Goal: Task Accomplishment & Management: Manage account settings

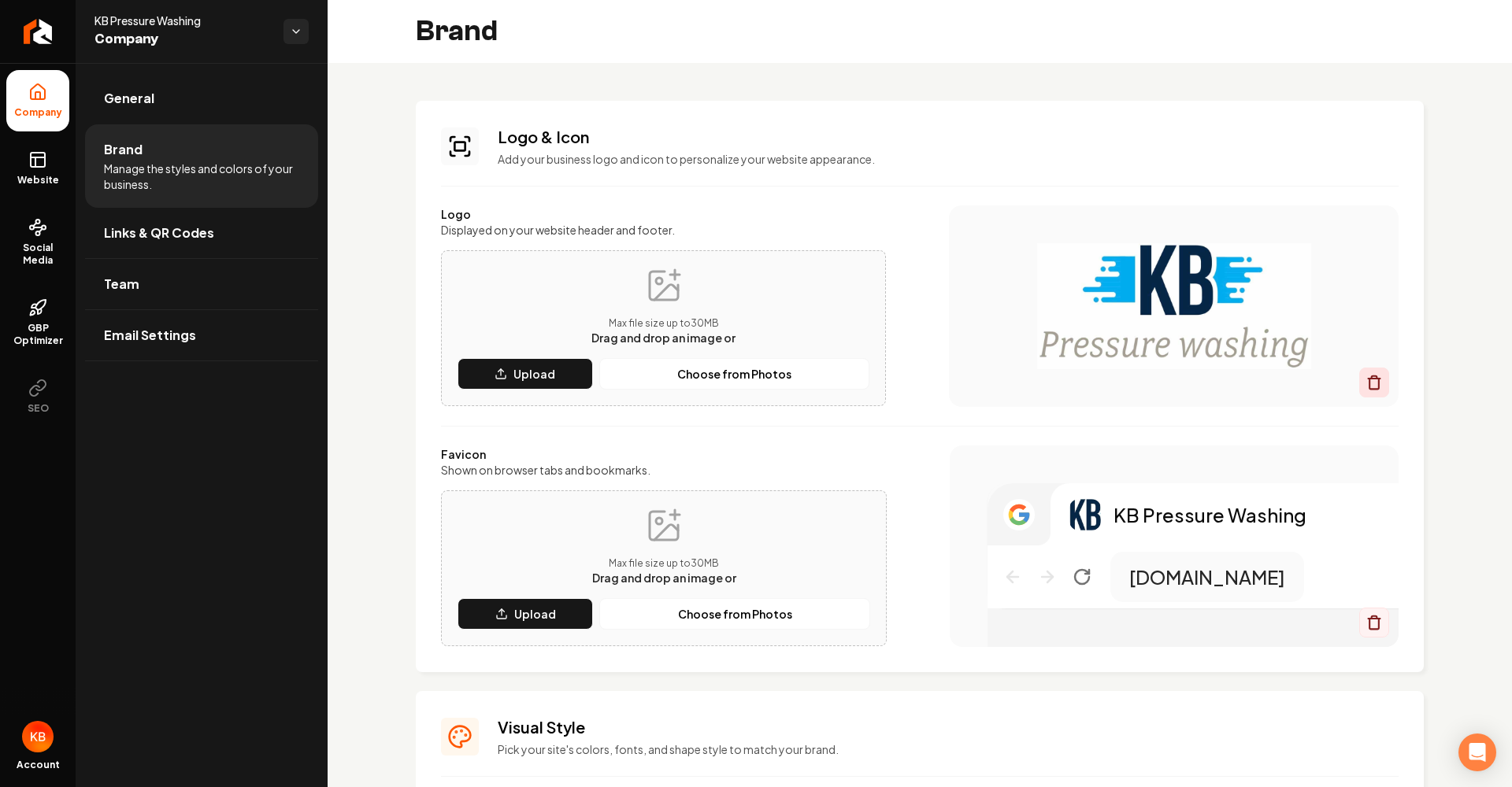
click at [1371, 379] on icon "Main content area" at bounding box center [1374, 378] width 6 height 2
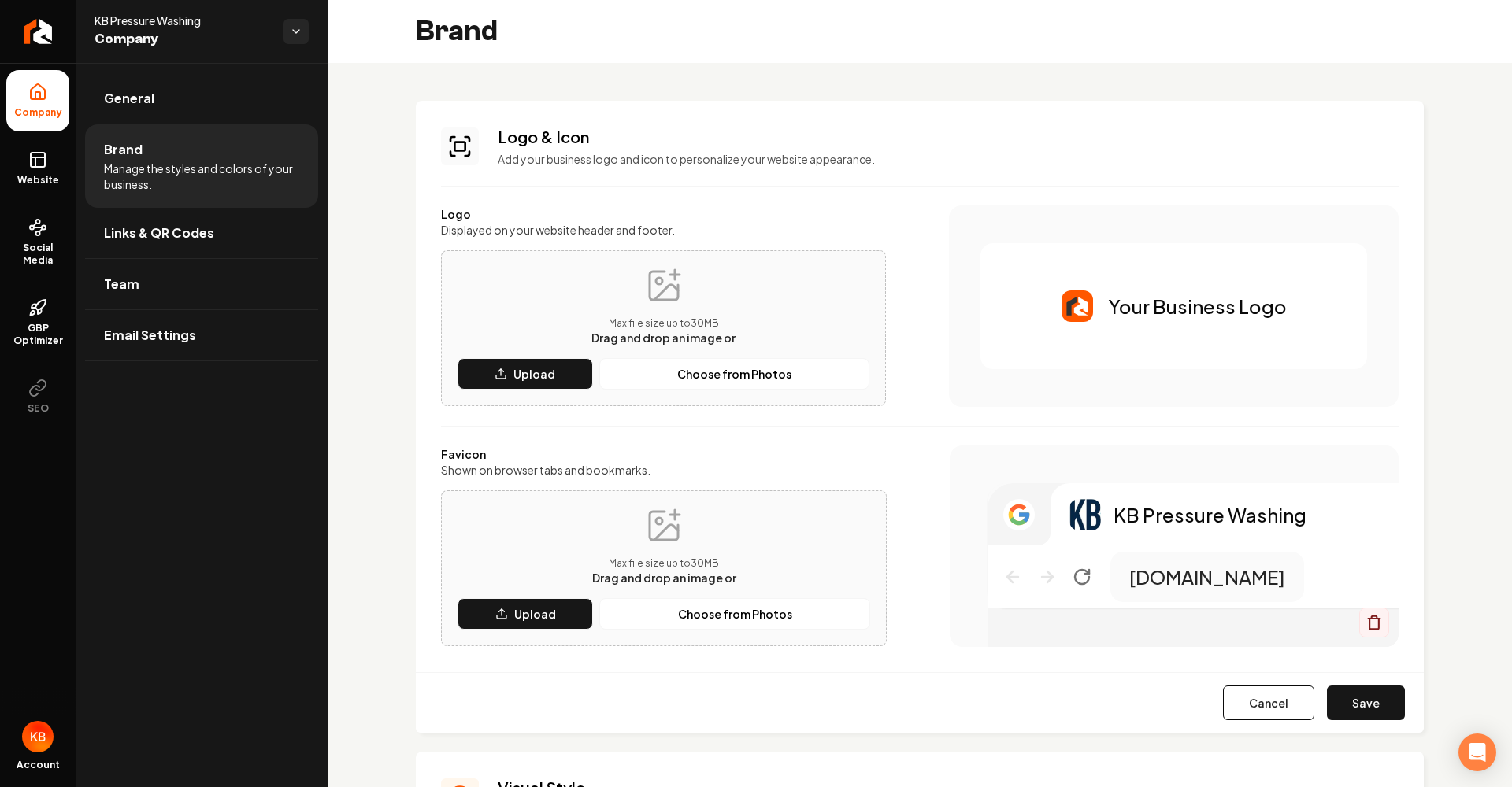
click at [1095, 317] on div "Your Business Logo" at bounding box center [1173, 307] width 386 height 126
click at [549, 368] on p "Upload" at bounding box center [534, 375] width 42 height 16
click at [1379, 715] on button "Save" at bounding box center [1365, 703] width 78 height 35
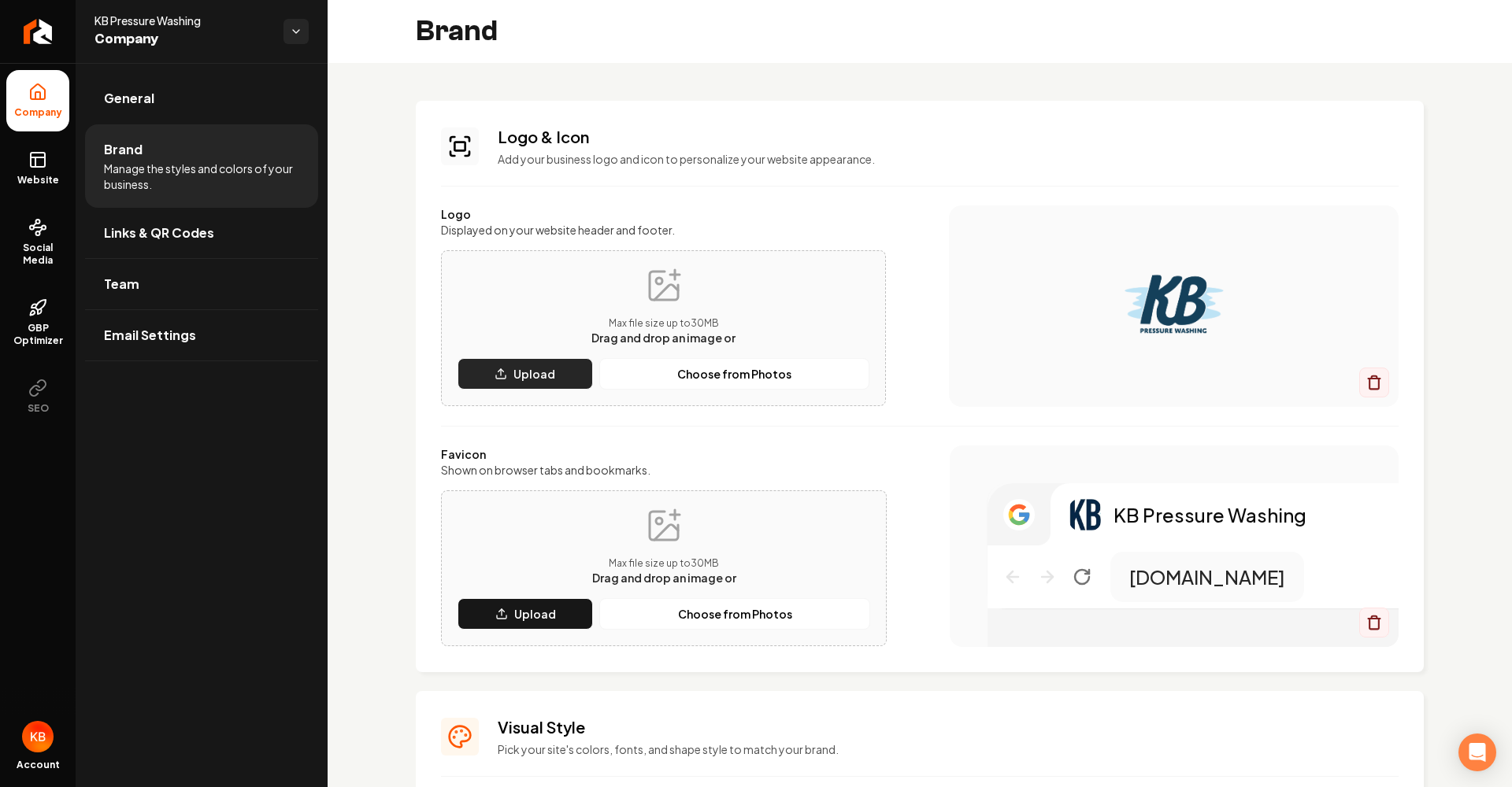
click at [524, 371] on p "Upload" at bounding box center [534, 375] width 42 height 16
click at [1166, 342] on img "Main content area" at bounding box center [1173, 307] width 386 height 126
click at [1168, 341] on img "Main content area" at bounding box center [1173, 307] width 386 height 126
click at [1373, 381] on icon "Main content area" at bounding box center [1374, 383] width 16 height 16
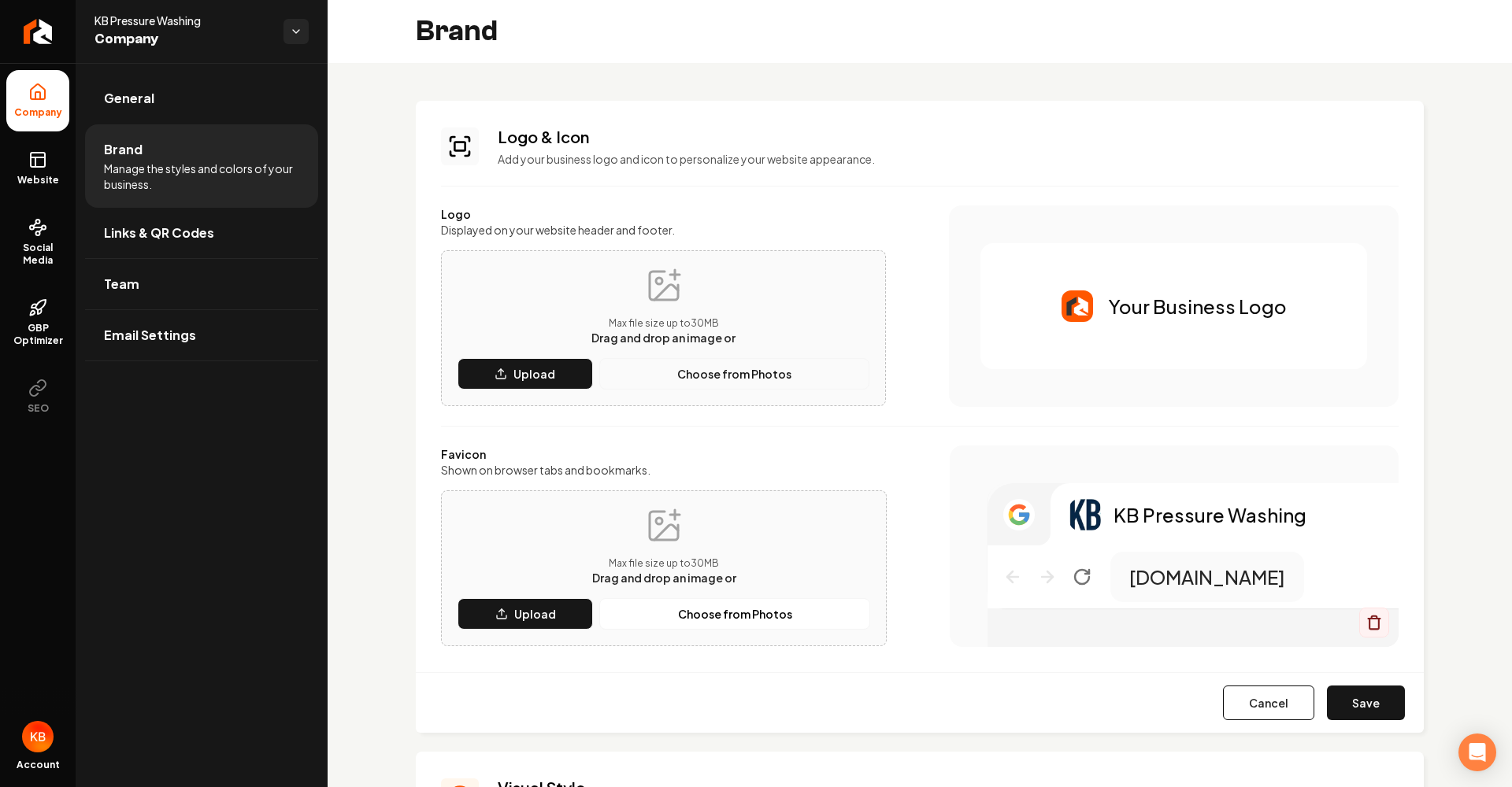
click at [780, 374] on p "Choose from Photos" at bounding box center [734, 375] width 114 height 16
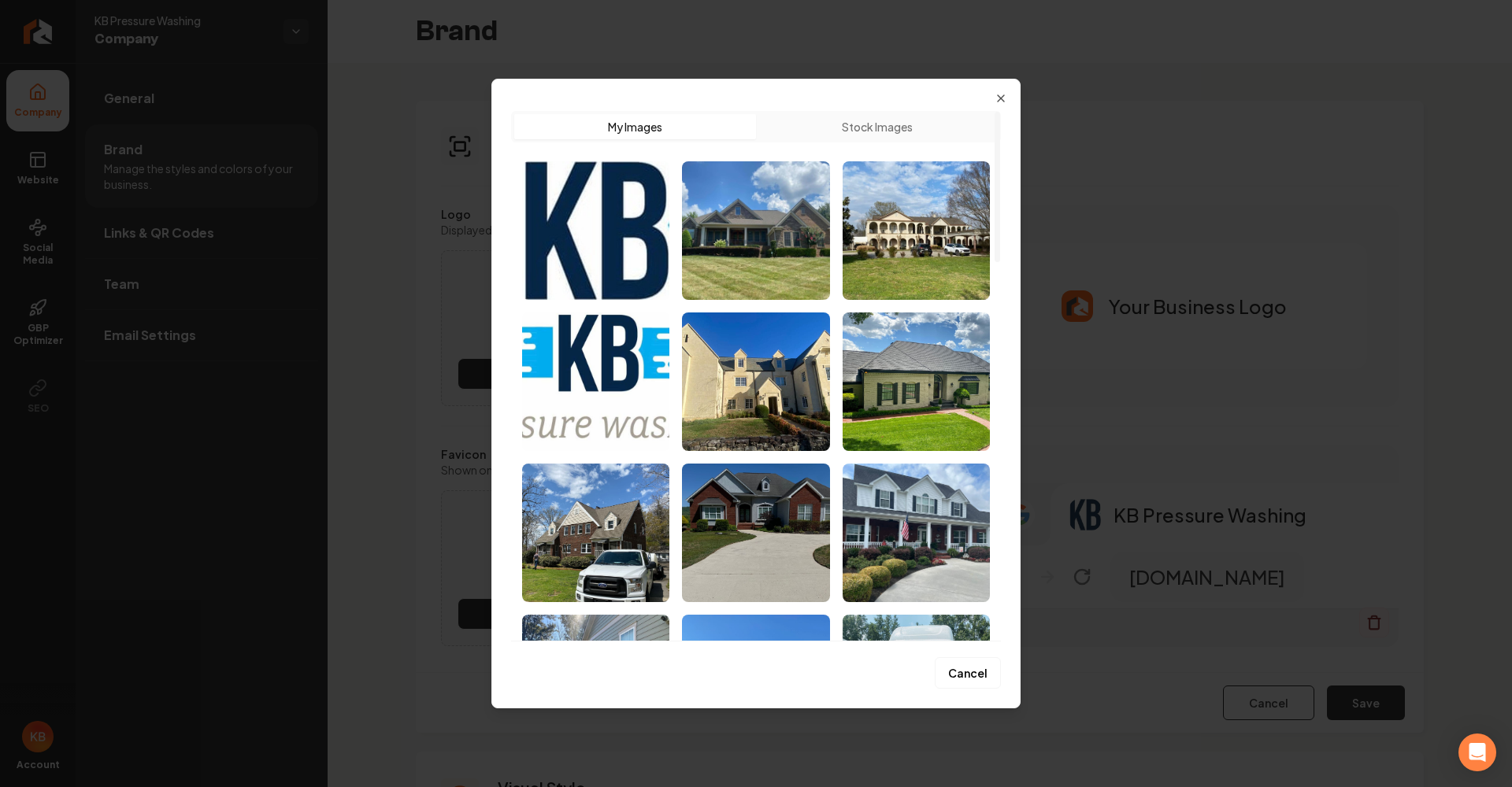
click at [609, 240] on img "Select image image_67d6f2ed432c4764163f52a9.jpg" at bounding box center [595, 231] width 147 height 139
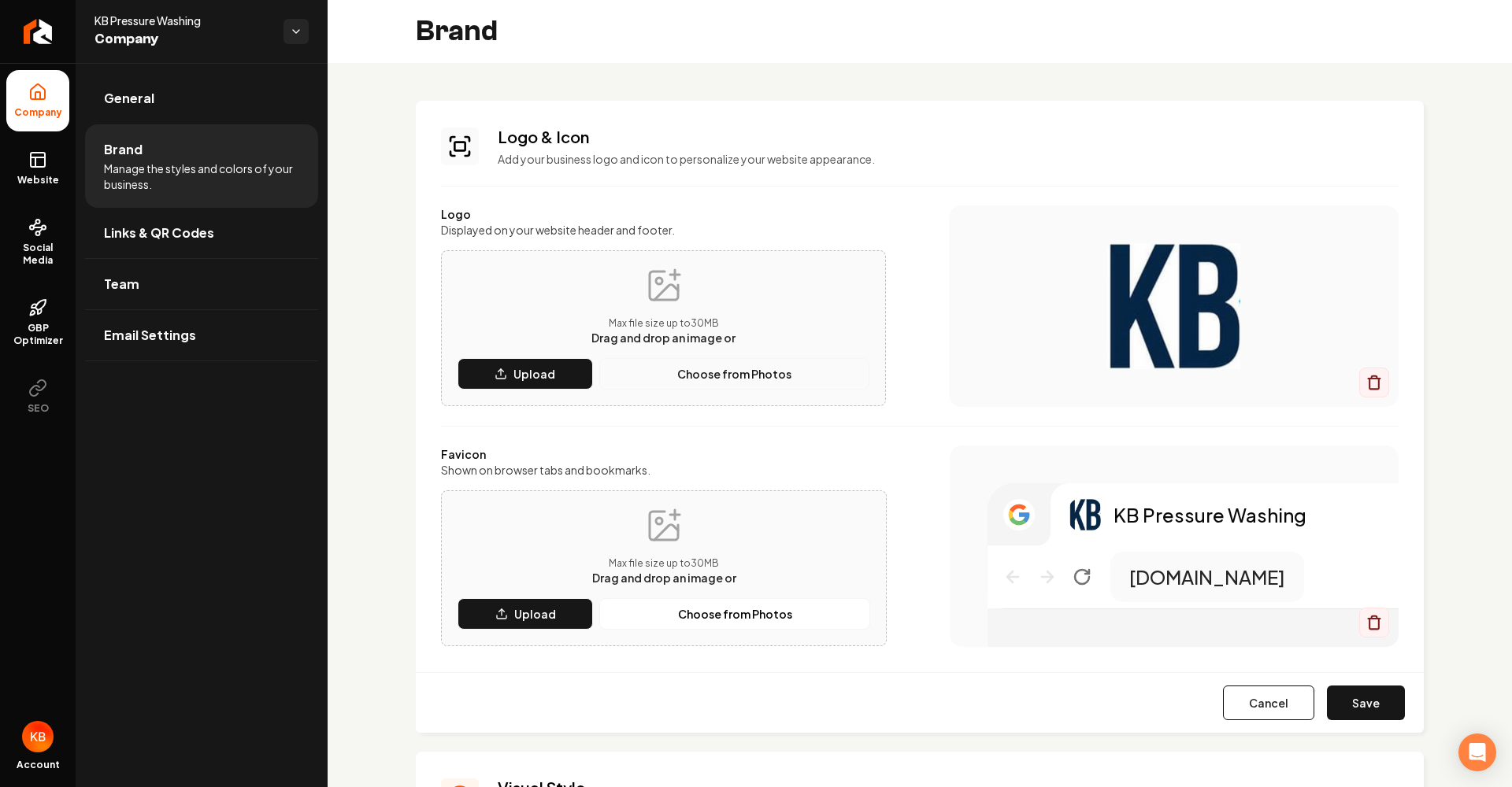
click at [761, 366] on button "Choose from Photos" at bounding box center [734, 375] width 270 height 32
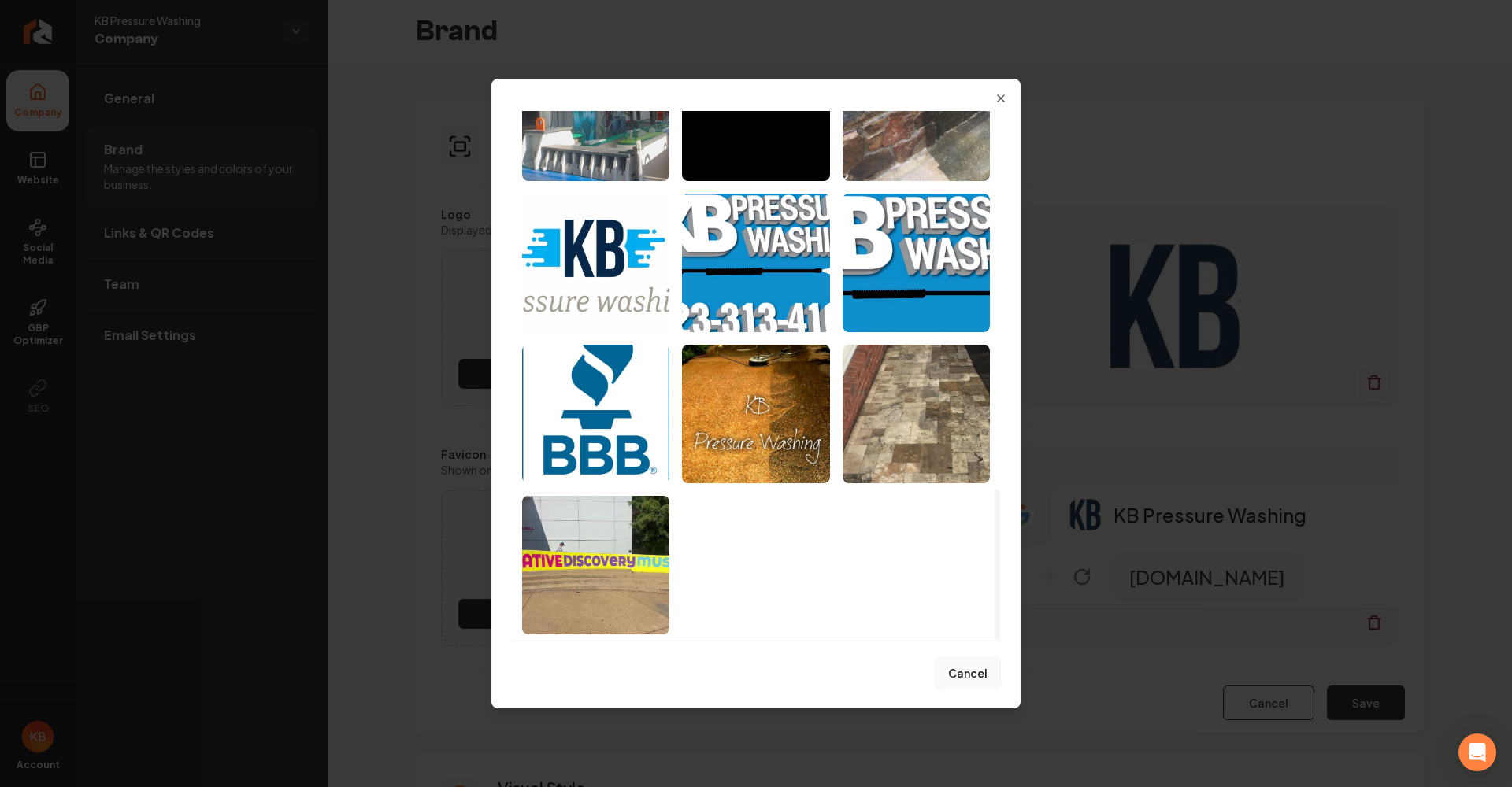
scroll to position [1328, 0]
click at [980, 673] on button "Cancel" at bounding box center [968, 673] width 66 height 32
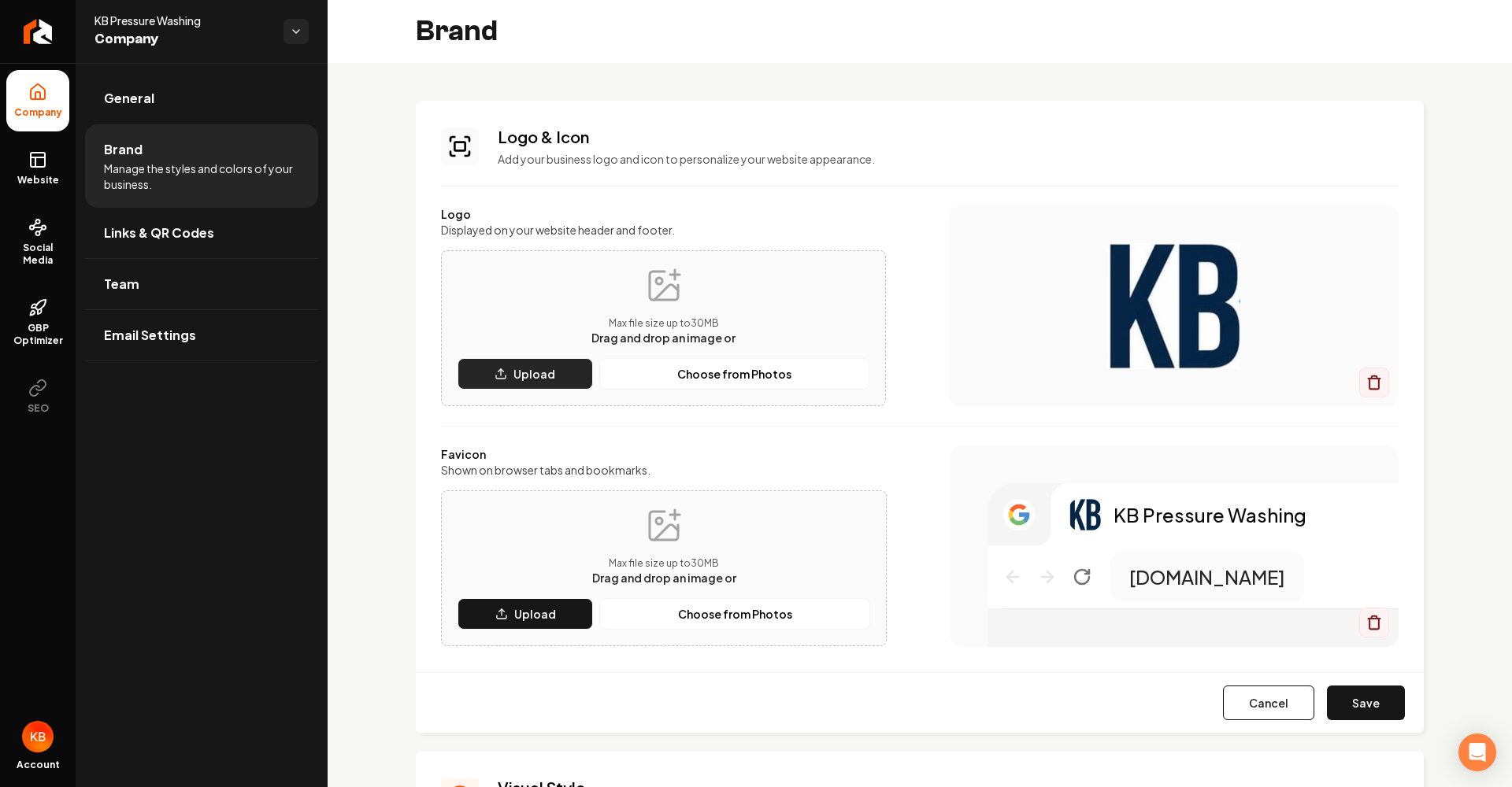
click at [526, 379] on p "Upload" at bounding box center [534, 375] width 42 height 16
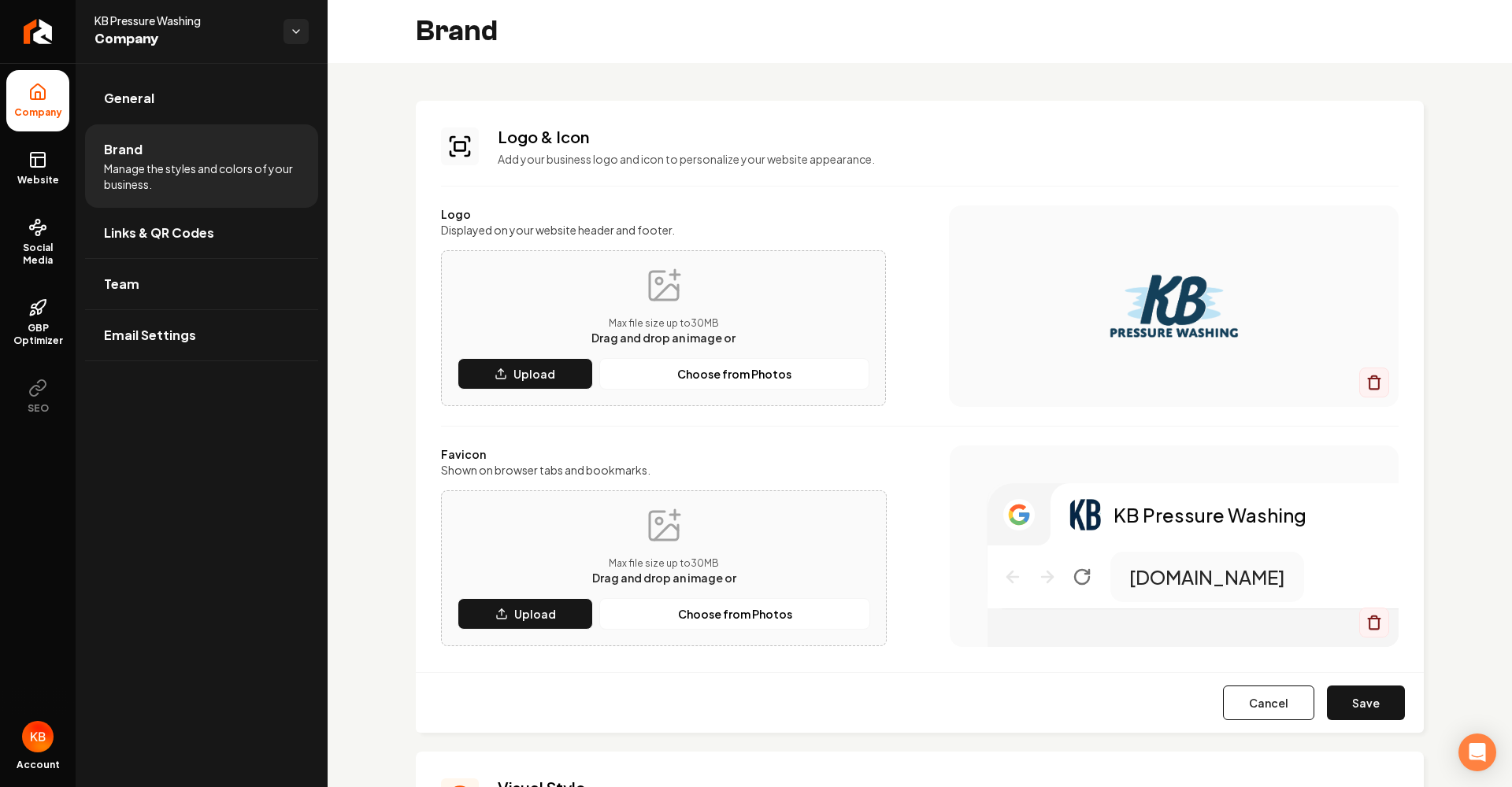
click at [1377, 694] on button "Save" at bounding box center [1365, 703] width 78 height 35
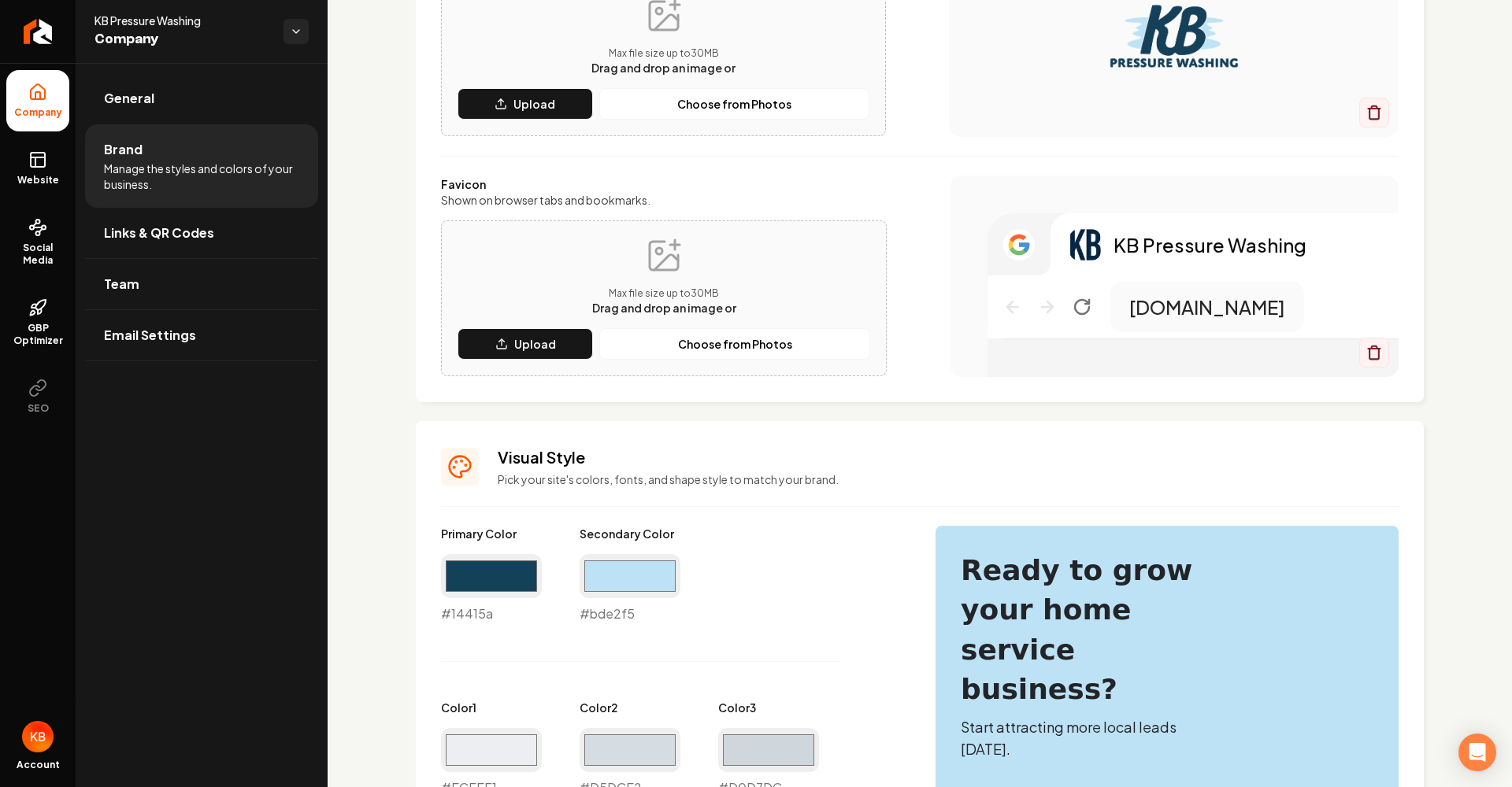
scroll to position [289, 0]
